Goal: Entertainment & Leisure: Browse casually

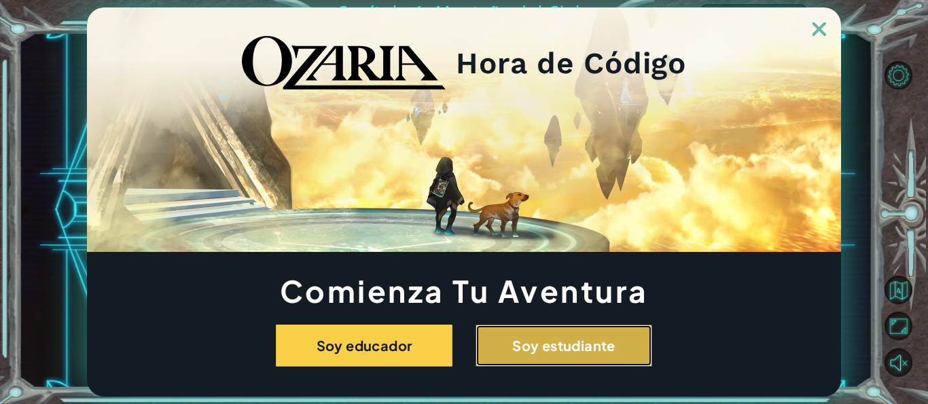
click at [530, 329] on button "Soy estudiante" at bounding box center [564, 346] width 177 height 42
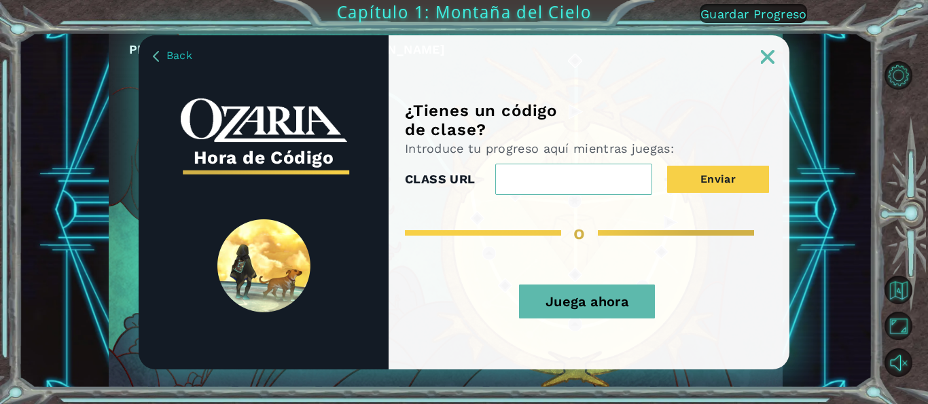
click at [623, 311] on button "Juega ahora" at bounding box center [587, 302] width 136 height 34
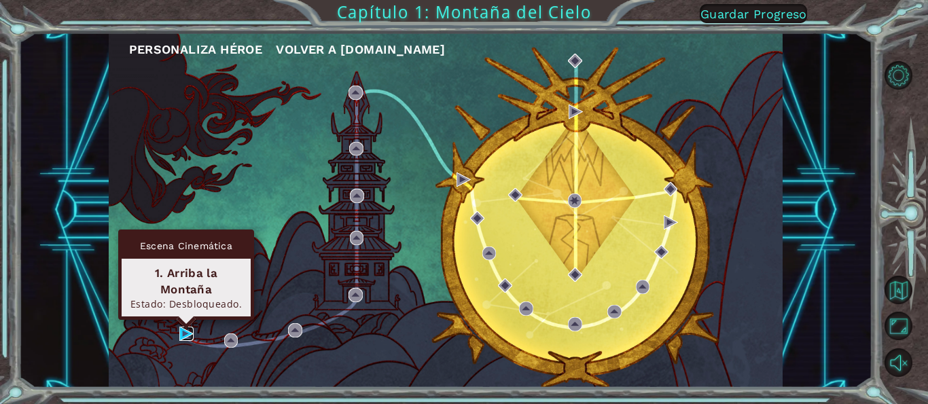
click at [190, 332] on img at bounding box center [186, 334] width 14 height 14
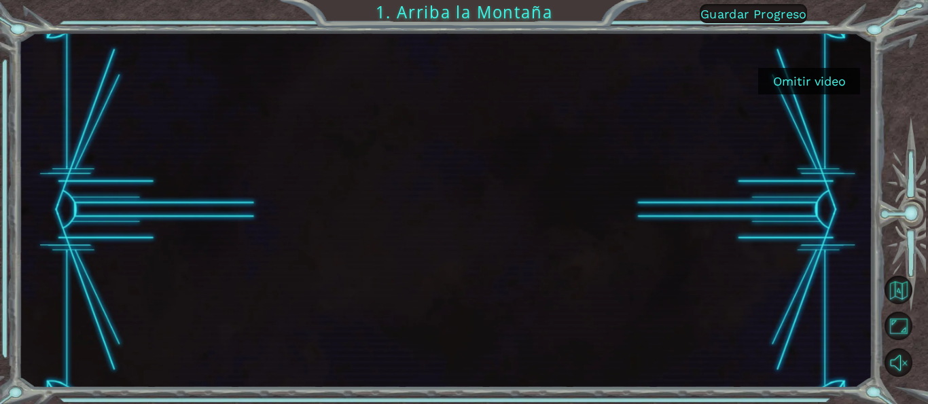
click at [824, 81] on button "Omitir video" at bounding box center [809, 81] width 102 height 26
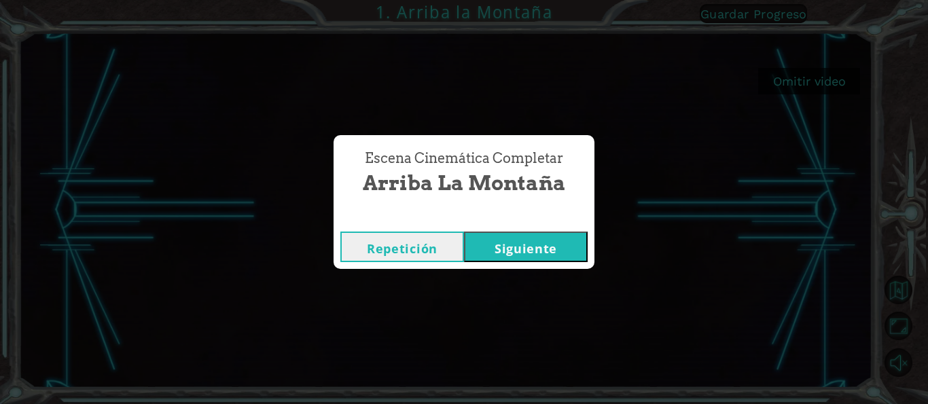
drag, startPoint x: 824, startPoint y: 81, endPoint x: 842, endPoint y: 111, distance: 35.7
click at [844, 0] on div "Omitir video 1. Arriba la Montaña Guardar Progreso Escena Cinemática Completar …" at bounding box center [464, 0] width 928 height 0
click at [567, 248] on button "Siguiente" at bounding box center [526, 247] width 124 height 31
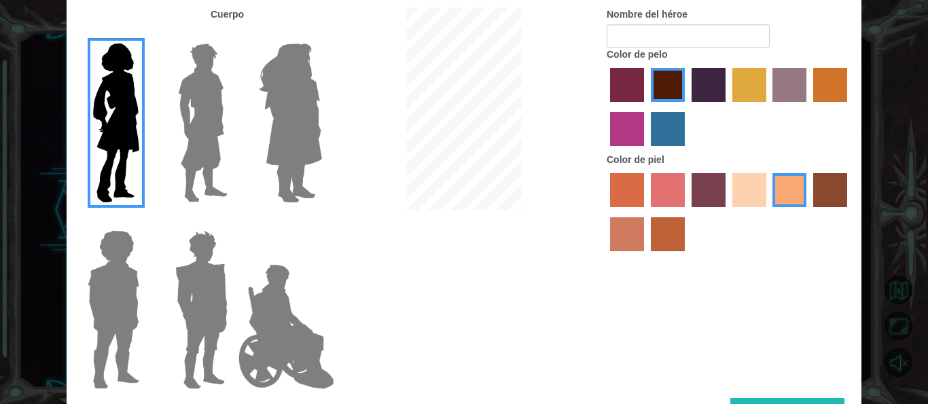
click at [279, 319] on img at bounding box center [286, 327] width 107 height 136
click at [321, 221] on input "Hero Jamie" at bounding box center [321, 221] width 0 height 0
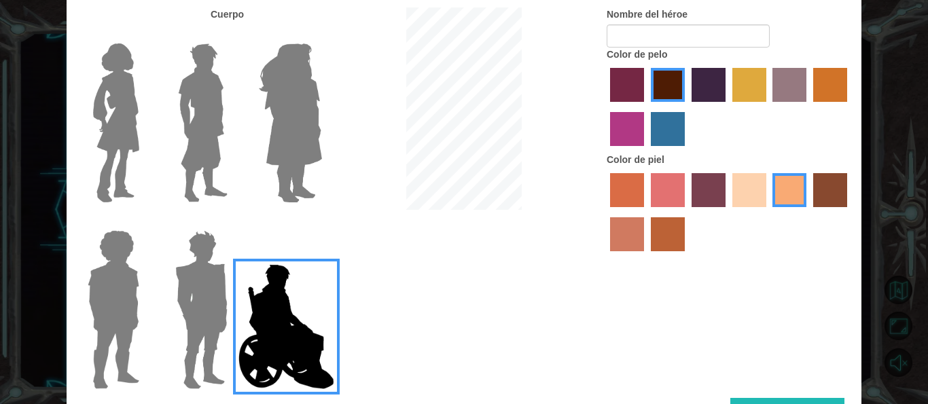
click at [279, 319] on img at bounding box center [286, 327] width 107 height 136
click at [321, 221] on input "Hero Jamie" at bounding box center [321, 221] width 0 height 0
drag, startPoint x: 728, startPoint y: 79, endPoint x: 722, endPoint y: 85, distance: 8.2
click at [724, 85] on div at bounding box center [729, 109] width 245 height 88
drag, startPoint x: 758, startPoint y: 96, endPoint x: 768, endPoint y: 56, distance: 41.4
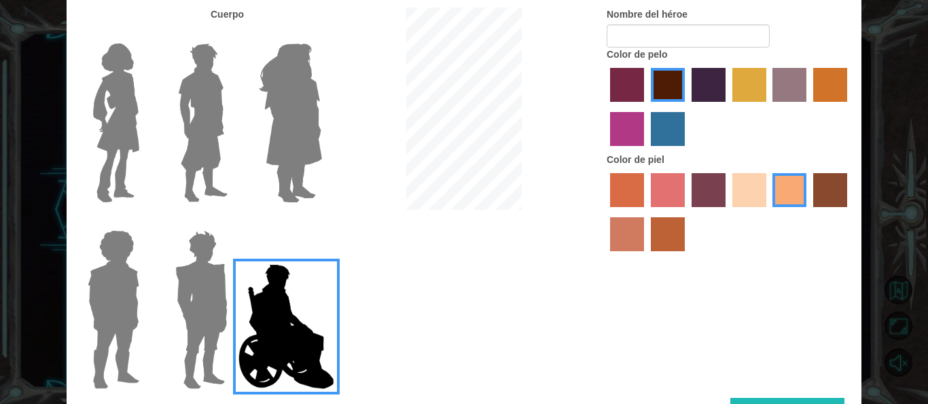
click at [768, 60] on div "Color de pelo" at bounding box center [729, 100] width 245 height 105
click at [756, 72] on label "tulip tree hair color" at bounding box center [749, 85] width 34 height 34
click at [728, 107] on input "tulip tree hair color" at bounding box center [728, 107] width 0 height 0
click at [697, 84] on label "hot purple hair color" at bounding box center [709, 85] width 34 height 34
click at [687, 107] on input "hot purple hair color" at bounding box center [687, 107] width 0 height 0
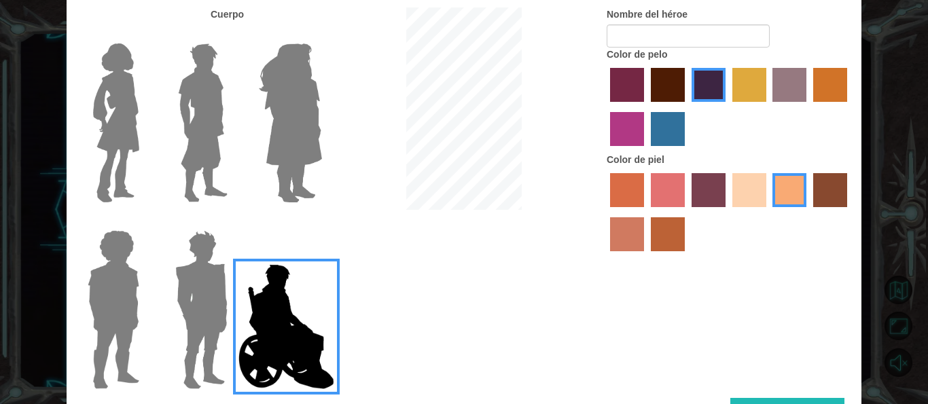
click at [623, 88] on label "paprika hair color" at bounding box center [627, 85] width 34 height 34
click at [605, 107] on input "paprika hair color" at bounding box center [605, 107] width 0 height 0
click at [762, 79] on label "tulip tree hair color" at bounding box center [749, 85] width 34 height 34
click at [728, 107] on input "tulip tree hair color" at bounding box center [728, 107] width 0 height 0
click at [788, 75] on label "bazaar hair color" at bounding box center [789, 85] width 34 height 34
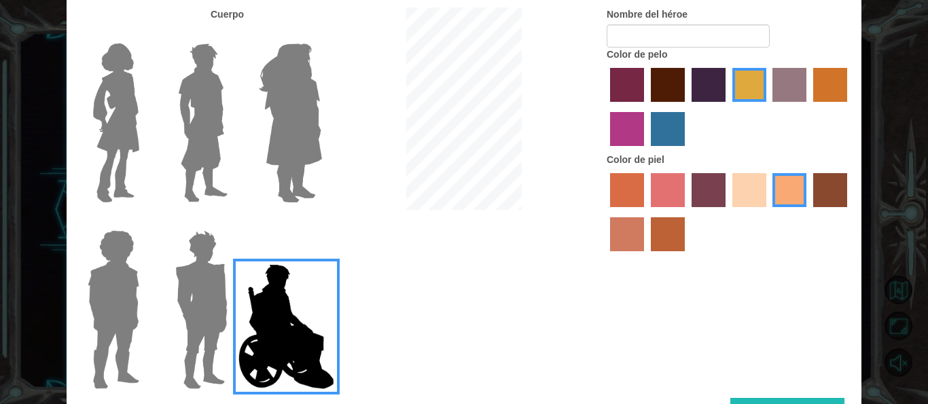
click at [768, 107] on input "bazaar hair color" at bounding box center [768, 107] width 0 height 0
click at [757, 88] on label "tulip tree hair color" at bounding box center [749, 85] width 34 height 34
click at [728, 107] on input "tulip tree hair color" at bounding box center [728, 107] width 0 height 0
click at [700, 79] on label "hot purple hair color" at bounding box center [709, 85] width 34 height 34
click at [687, 107] on input "hot purple hair color" at bounding box center [687, 107] width 0 height 0
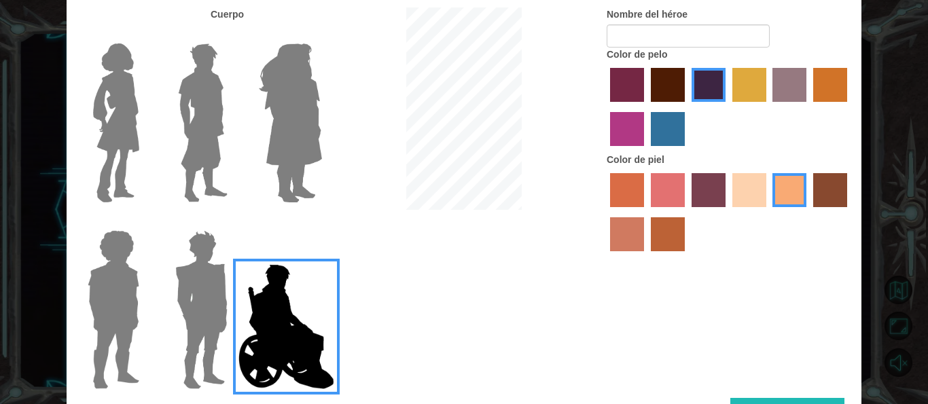
click at [701, 194] on label "tosca skin color" at bounding box center [709, 190] width 34 height 34
click at [687, 212] on input "tosca skin color" at bounding box center [687, 212] width 0 height 0
click at [679, 185] on label "froly skin color" at bounding box center [668, 190] width 34 height 34
click at [646, 212] on input "froly skin color" at bounding box center [646, 212] width 0 height 0
click at [725, 190] on label "tosca skin color" at bounding box center [709, 190] width 34 height 34
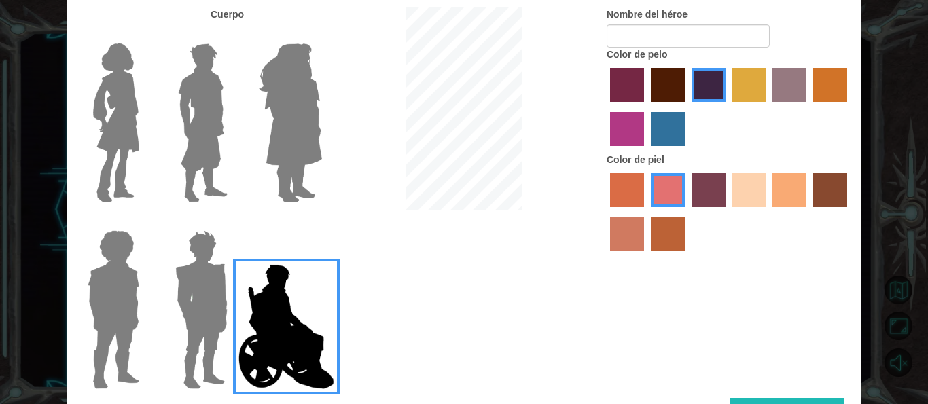
click at [687, 212] on input "tosca skin color" at bounding box center [687, 212] width 0 height 0
click at [683, 74] on label "maroon hair color" at bounding box center [668, 85] width 34 height 34
click at [646, 107] on input "maroon hair color" at bounding box center [646, 107] width 0 height 0
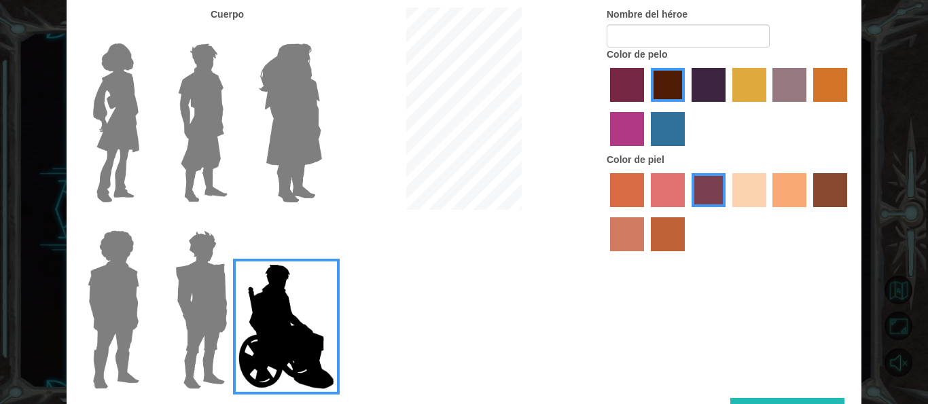
click at [829, 191] on label "karma skin color" at bounding box center [830, 190] width 34 height 34
click at [808, 212] on input "karma skin color" at bounding box center [808, 212] width 0 height 0
click at [701, 76] on label "hot purple hair color" at bounding box center [709, 85] width 34 height 34
click at [687, 107] on input "hot purple hair color" at bounding box center [687, 107] width 0 height 0
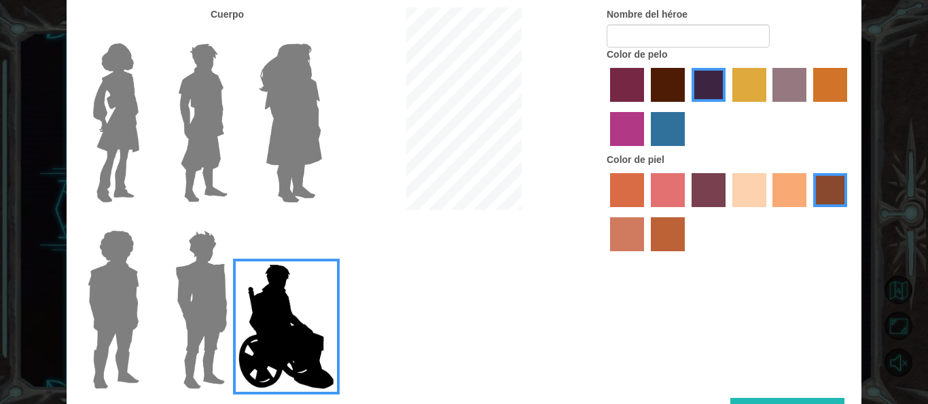
click at [641, 120] on label "medium red violet hair color" at bounding box center [627, 129] width 34 height 34
click at [849, 107] on input "medium red violet hair color" at bounding box center [849, 107] width 0 height 0
click at [622, 196] on label "sorbus skin color" at bounding box center [627, 190] width 34 height 34
click at [605, 212] on input "sorbus skin color" at bounding box center [605, 212] width 0 height 0
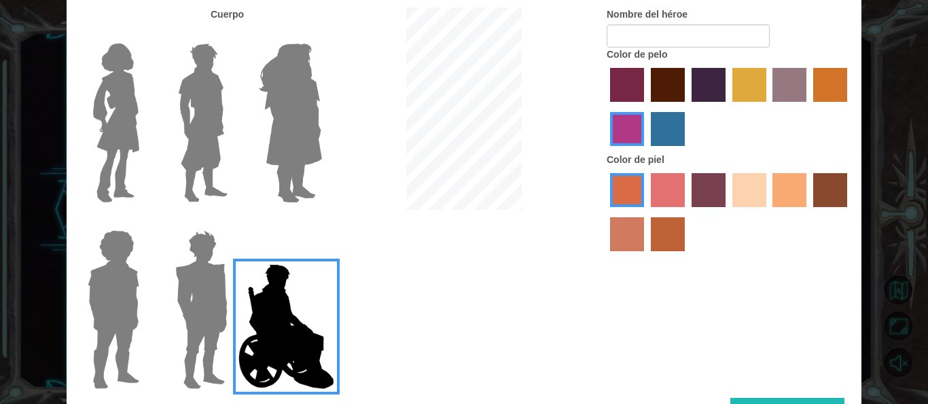
click at [642, 232] on label "burning sand skin color" at bounding box center [627, 234] width 34 height 34
click at [849, 212] on input "burning sand skin color" at bounding box center [849, 212] width 0 height 0
click at [627, 64] on div "Color de pelo" at bounding box center [729, 100] width 245 height 105
click at [755, 209] on div at bounding box center [729, 214] width 245 height 88
click at [758, 189] on label "sandy beach skin color" at bounding box center [749, 190] width 34 height 34
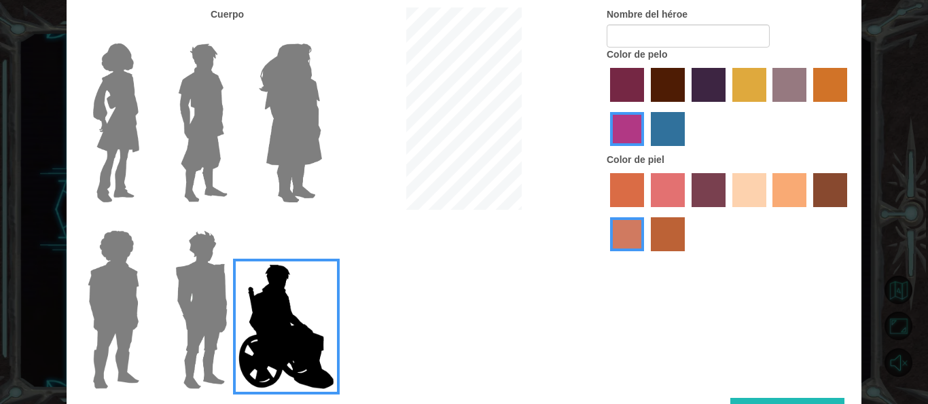
click at [728, 212] on input "sandy beach skin color" at bounding box center [728, 212] width 0 height 0
click at [595, 68] on div at bounding box center [464, 110] width 265 height 206
click at [682, 95] on label "maroon hair color" at bounding box center [668, 85] width 34 height 34
click at [646, 107] on input "maroon hair color" at bounding box center [646, 107] width 0 height 0
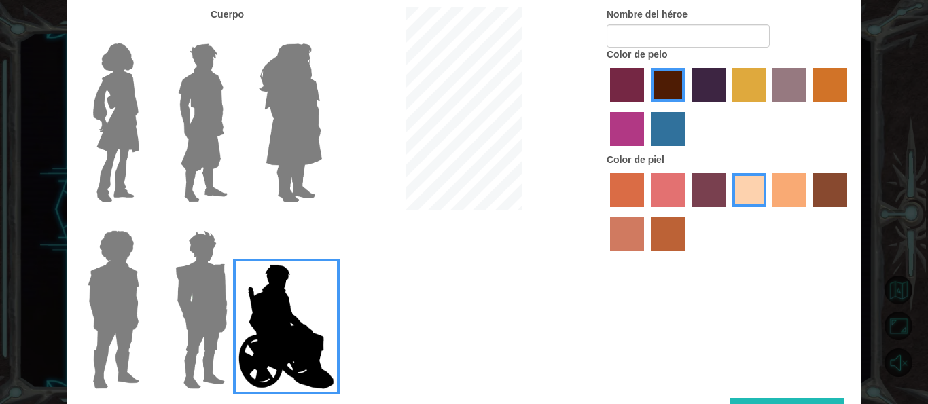
click at [347, 151] on div at bounding box center [464, 110] width 265 height 206
click at [310, 144] on img at bounding box center [290, 123] width 74 height 170
click at [321, 35] on input "Hero Amethyst" at bounding box center [321, 35] width 0 height 0
